Goal: Information Seeking & Learning: Learn about a topic

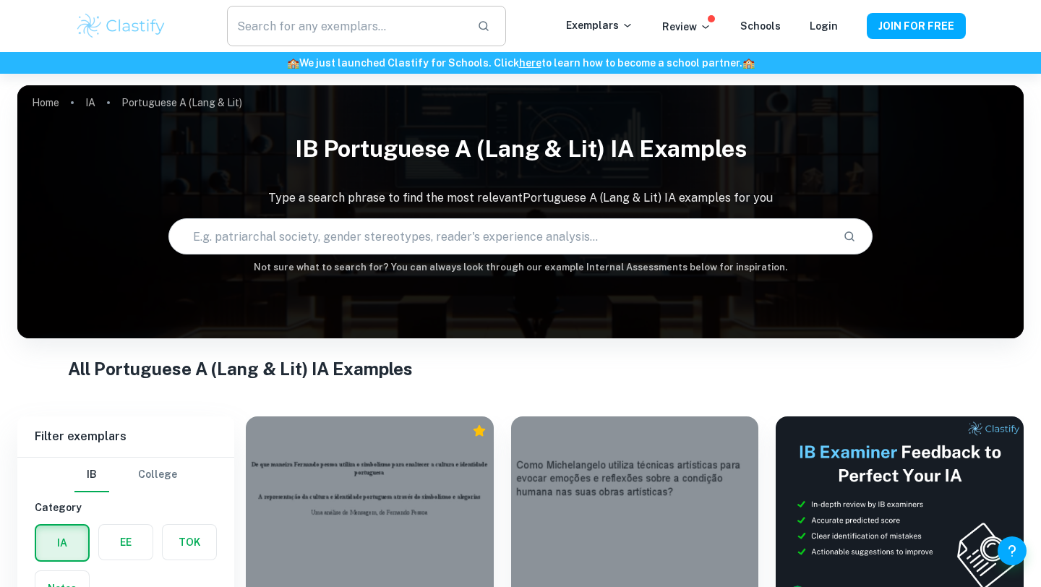
click at [398, 29] on input "text" at bounding box center [346, 26] width 239 height 40
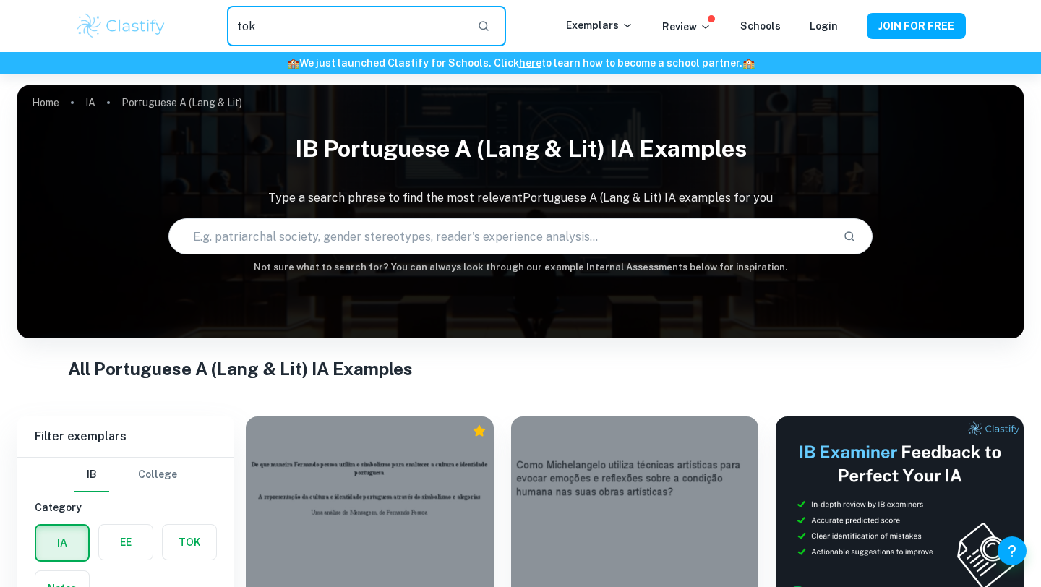
type input "tok"
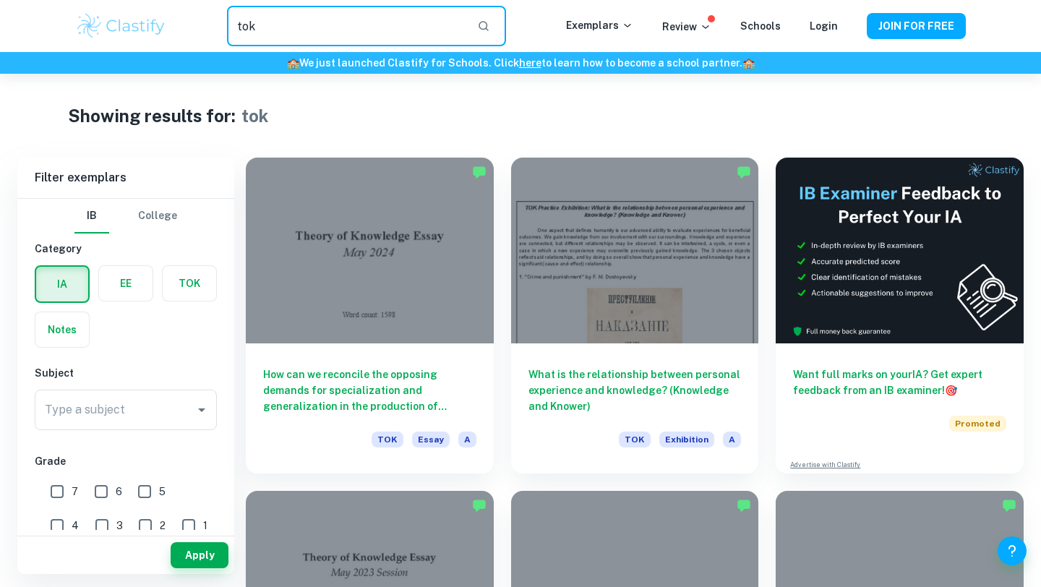
drag, startPoint x: 429, startPoint y: 28, endPoint x: 183, endPoint y: 26, distance: 245.8
click at [183, 27] on div "tok ​" at bounding box center [366, 26] width 399 height 40
paste input "Do historians have an ethical obligation to follow the directive: “do not ignor…"
type input "Do historians have an ethical obligation to follow the directive: “do not ignor…"
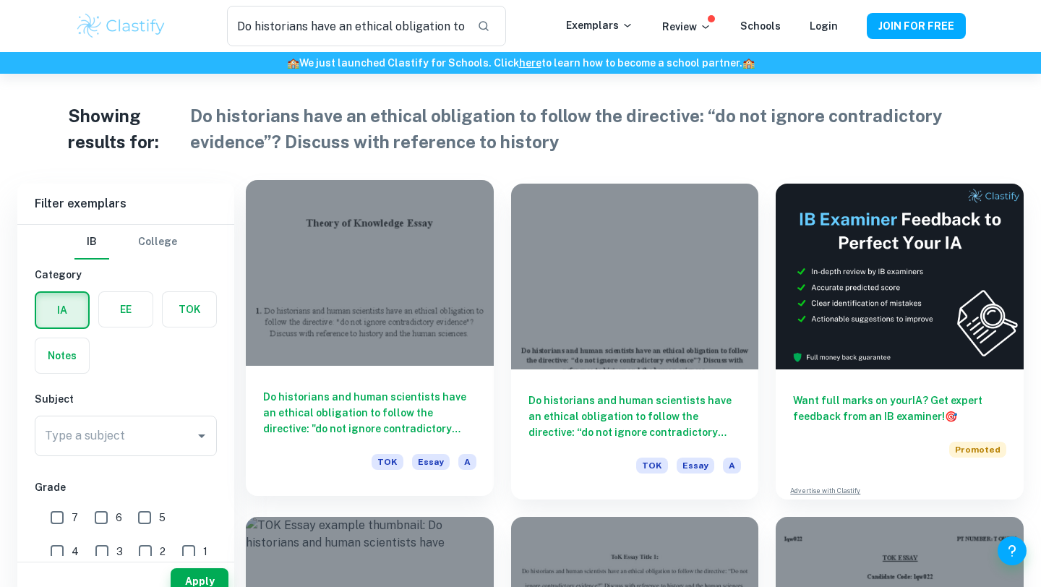
click at [362, 385] on div "Do historians and human scientists have an ethical obligation to follow the dir…" at bounding box center [370, 431] width 248 height 130
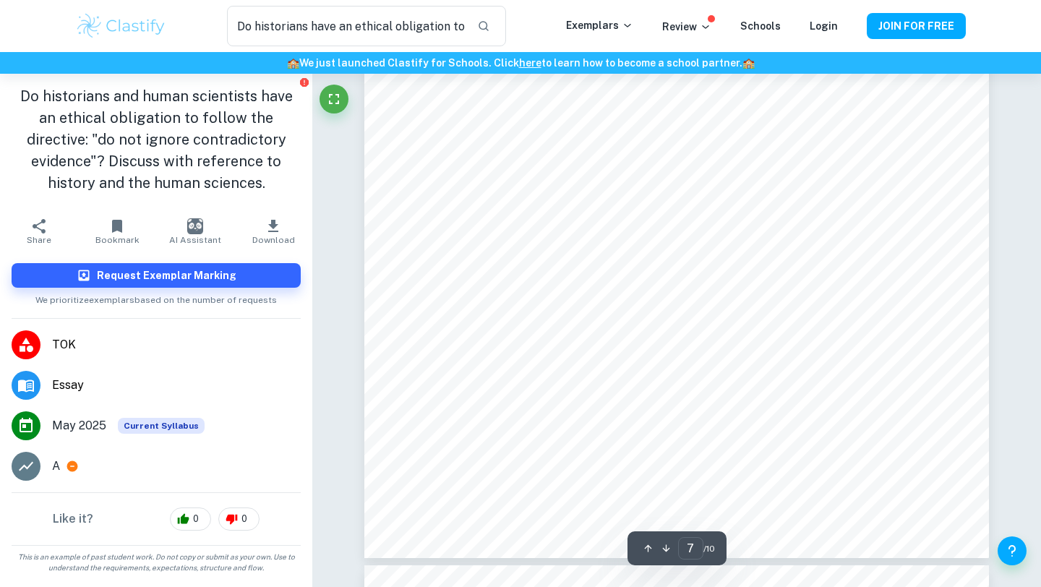
scroll to position [5426, 0]
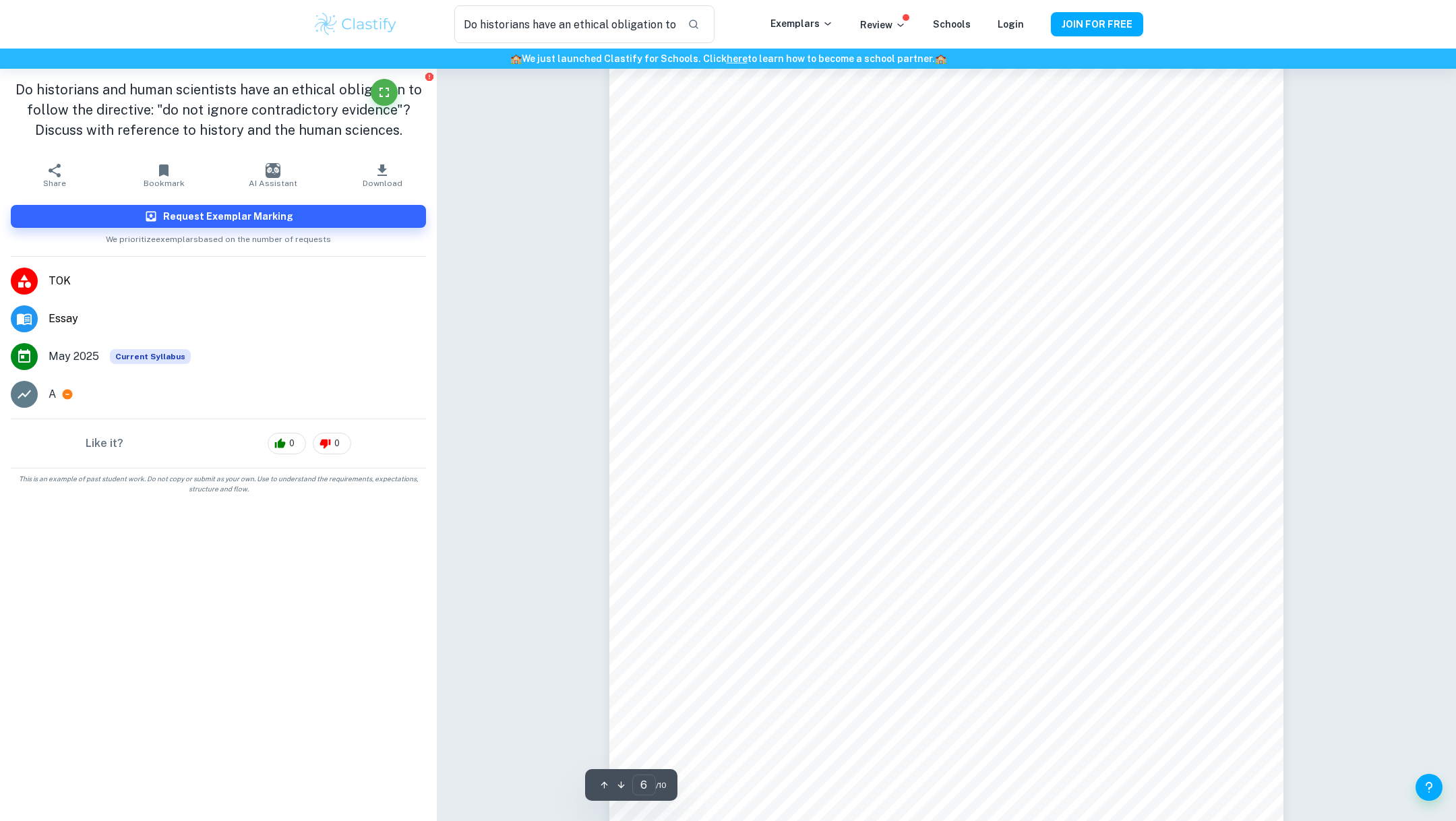
scroll to position [4685, 0]
type input "7"
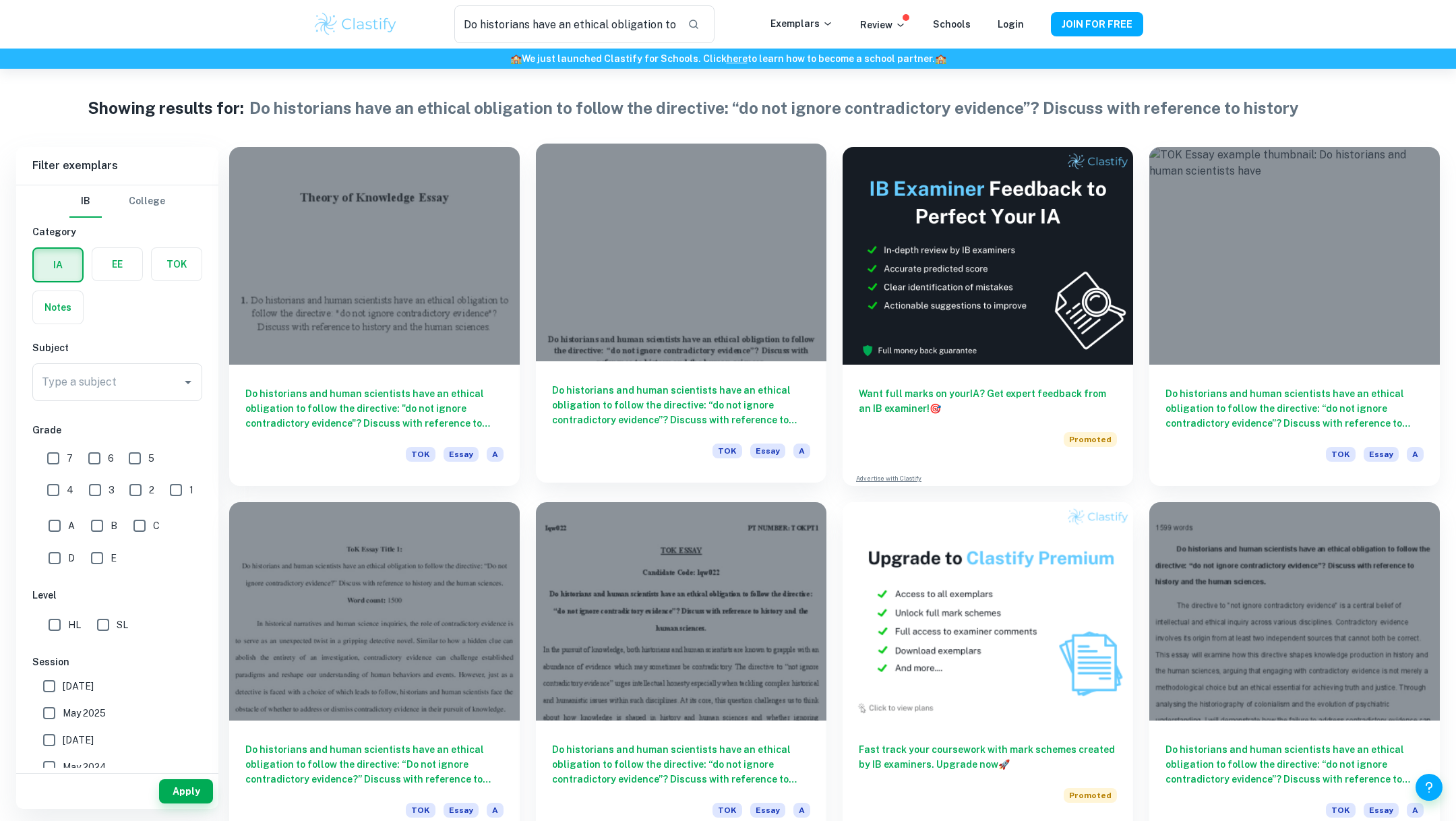
click at [642, 347] on div at bounding box center [681, 253] width 291 height 218
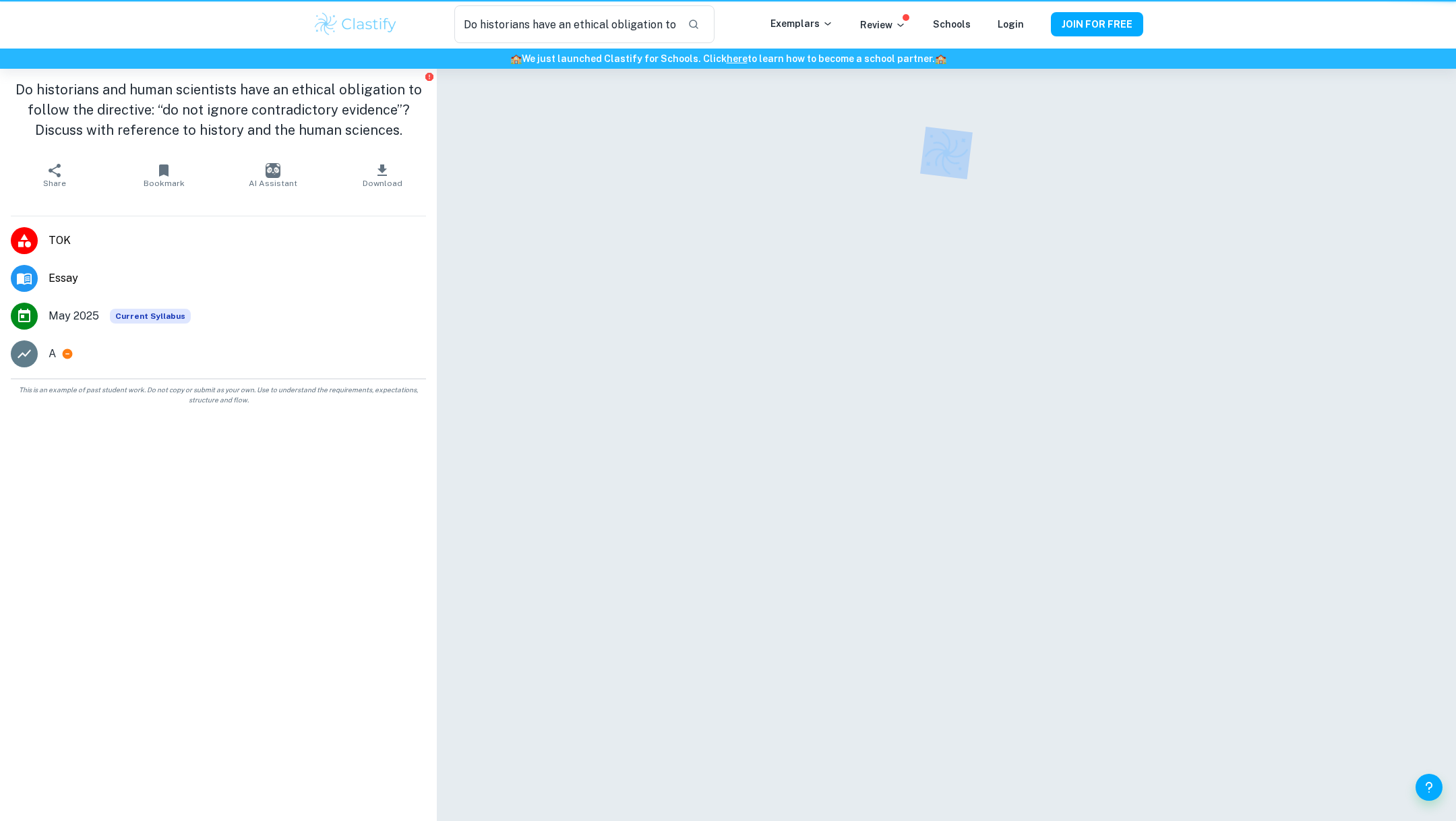
click at [642, 347] on div at bounding box center [946, 455] width 674 height 772
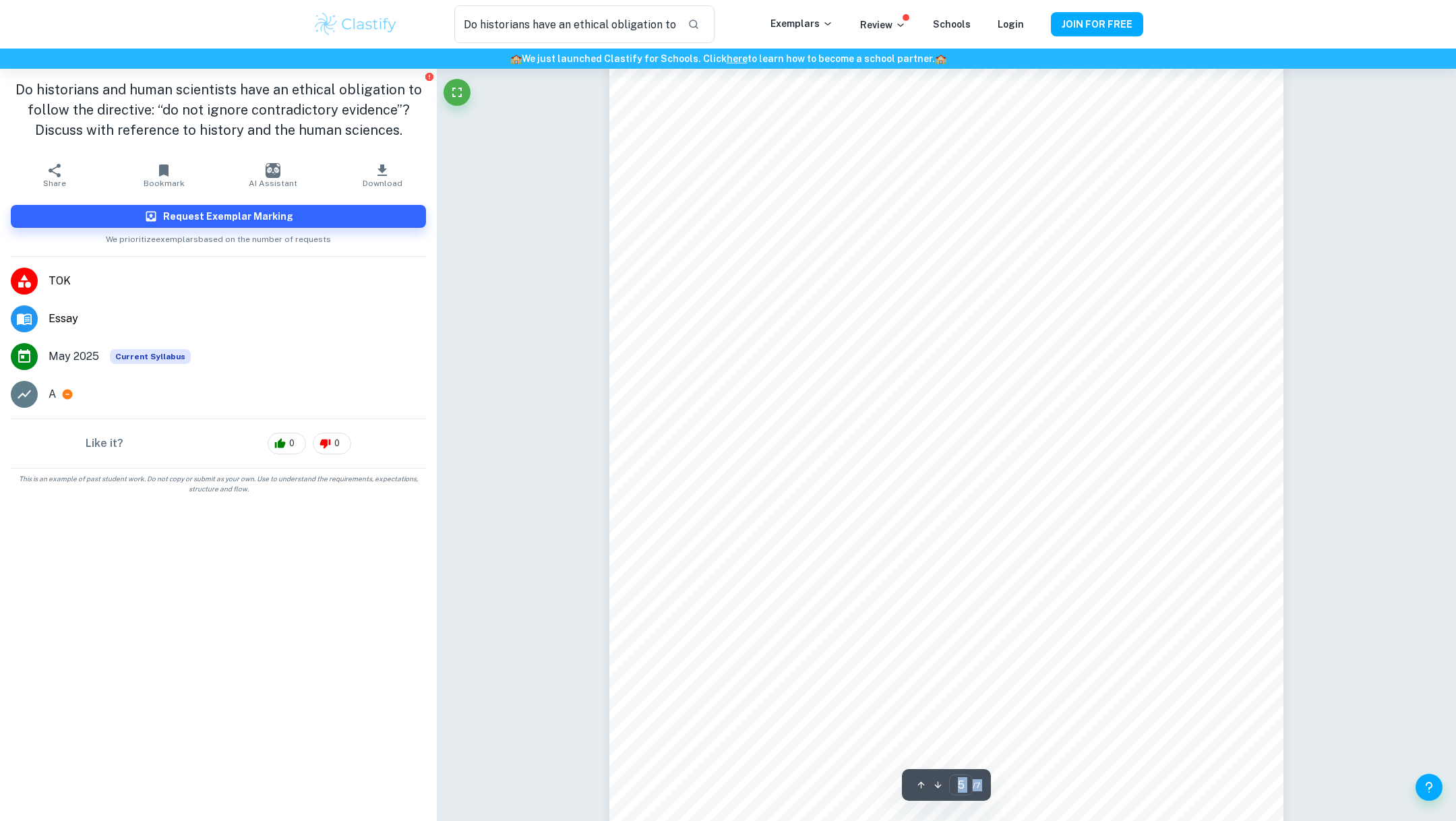
scroll to position [3804, 0]
type input "6"
